Goal: Navigation & Orientation: Find specific page/section

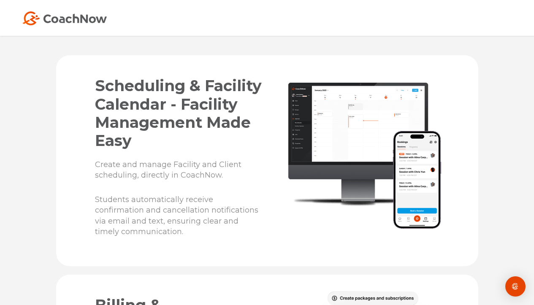
scroll to position [1455, 0]
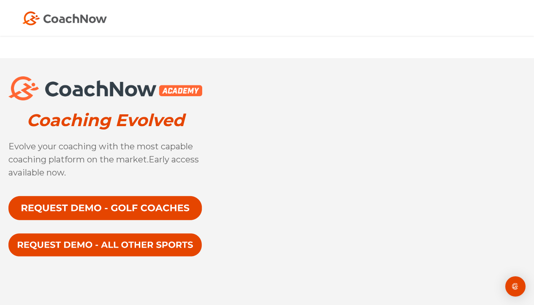
click at [65, 23] on img at bounding box center [64, 18] width 84 height 14
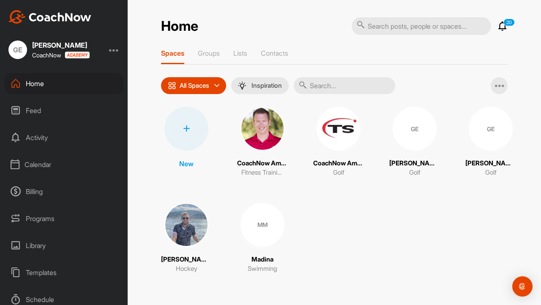
click at [502, 24] on icon at bounding box center [502, 26] width 10 height 10
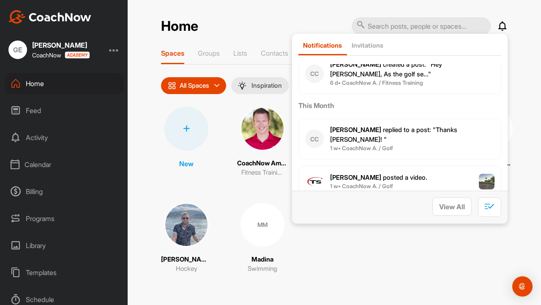
scroll to position [176, 0]
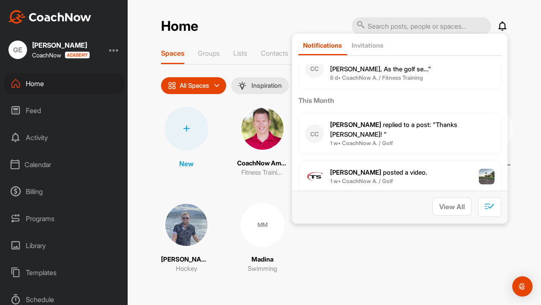
click at [241, 65] on div "Spaces Groups Lists Contacts All Spaces All spaces SMART LISTS Unanswered by me…" at bounding box center [334, 166] width 346 height 234
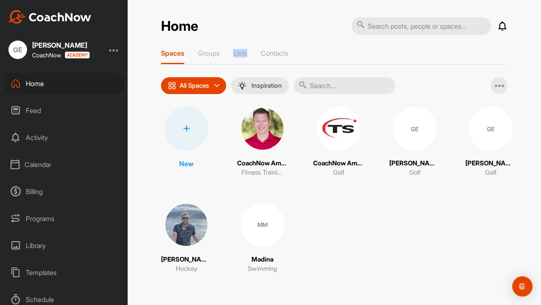
click at [241, 65] on div "Spaces Groups Lists Contacts All Spaces All spaces SMART LISTS Unanswered by me…" at bounding box center [334, 166] width 346 height 234
click at [261, 136] on img at bounding box center [262, 129] width 44 height 44
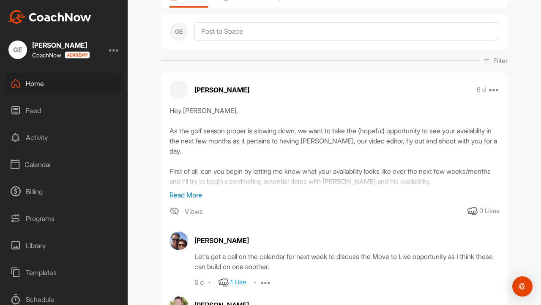
scroll to position [150, 0]
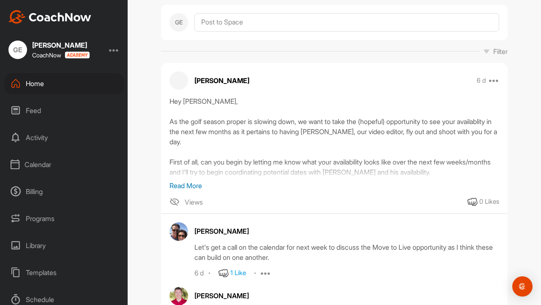
click at [183, 184] on p "Read More" at bounding box center [333, 186] width 329 height 10
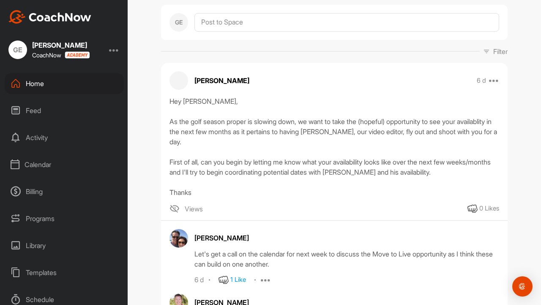
click at [186, 213] on span "Views" at bounding box center [194, 209] width 18 height 10
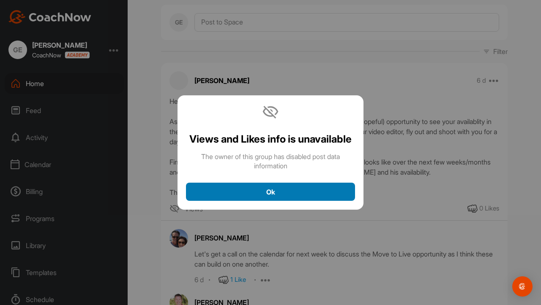
click at [213, 193] on div "Ok" at bounding box center [270, 192] width 155 height 10
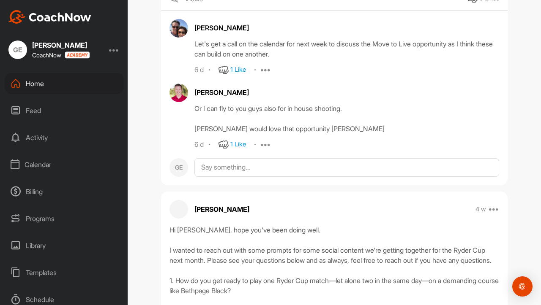
scroll to position [362, 0]
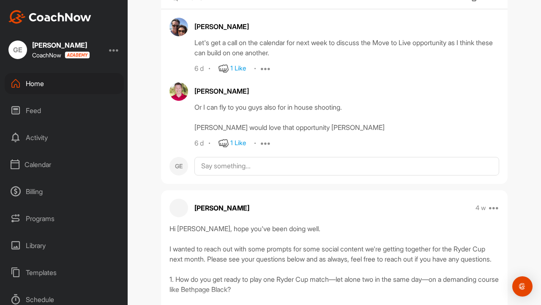
click at [239, 148] on div "1 Like" at bounding box center [238, 144] width 16 height 10
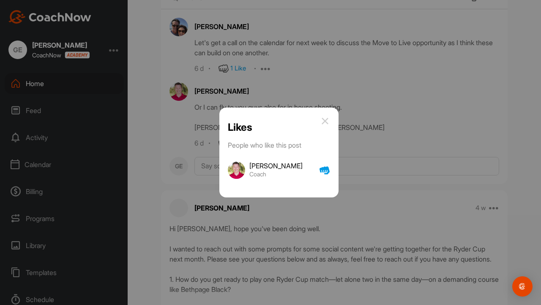
click at [321, 116] on img at bounding box center [325, 121] width 10 height 10
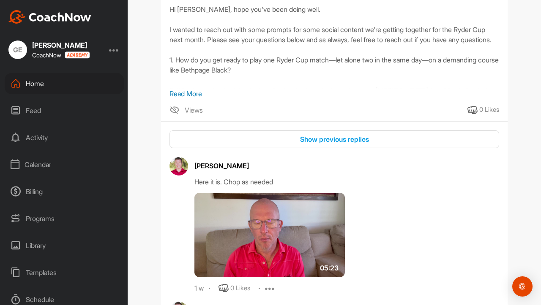
scroll to position [580, 0]
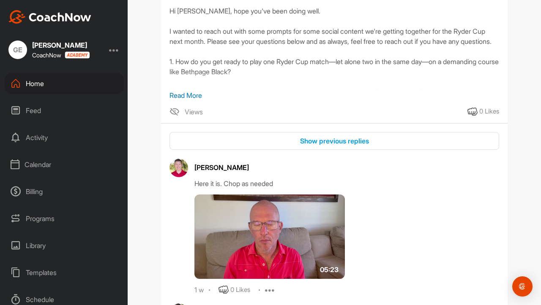
click at [185, 101] on p "Read More" at bounding box center [333, 95] width 329 height 10
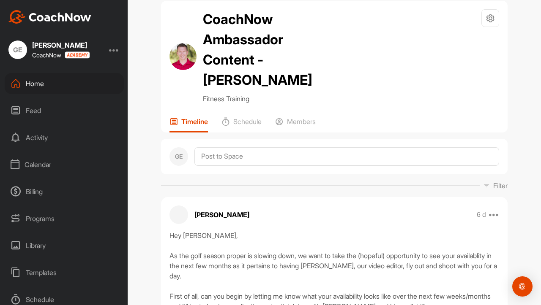
scroll to position [0, 0]
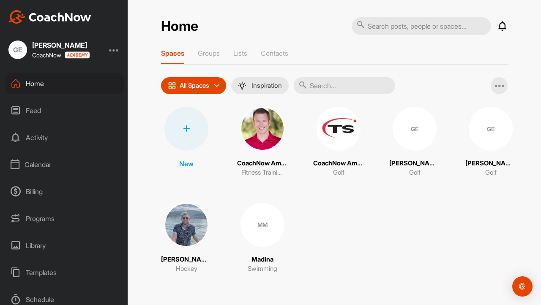
click at [338, 129] on img at bounding box center [338, 129] width 44 height 44
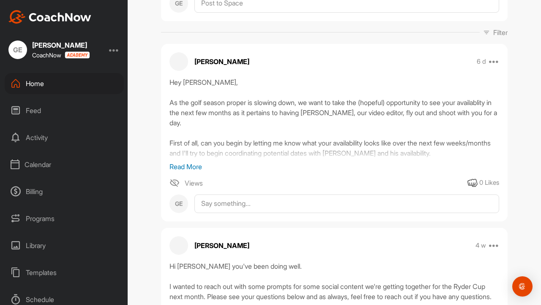
scroll to position [178, 0]
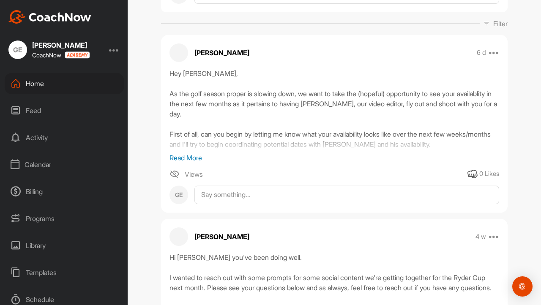
click at [190, 157] on p "Read More" at bounding box center [333, 158] width 329 height 10
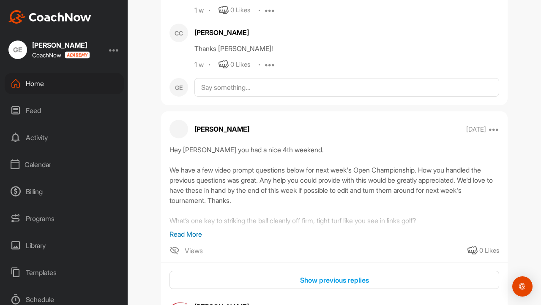
scroll to position [825, 0]
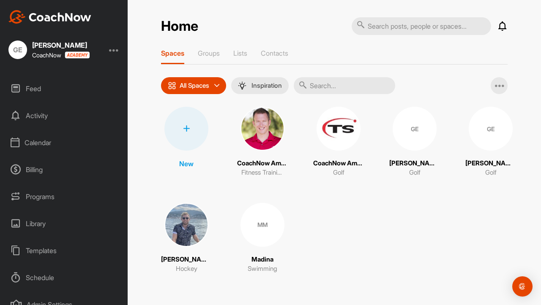
scroll to position [31, 0]
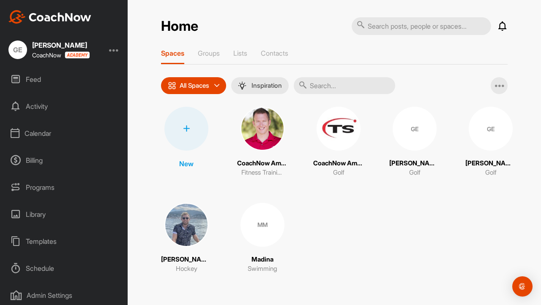
click at [46, 138] on div "Calendar" at bounding box center [64, 133] width 119 height 21
